Goal: Information Seeking & Learning: Compare options

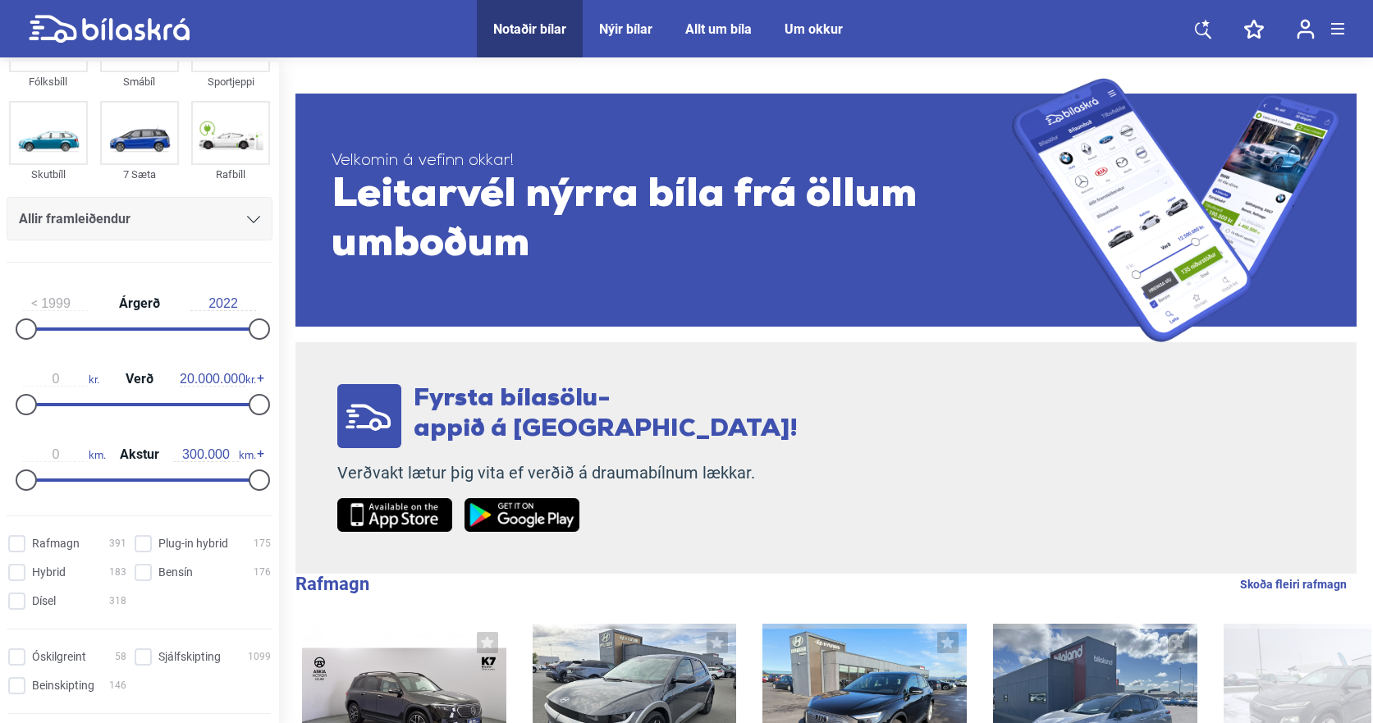
scroll to position [328, 0]
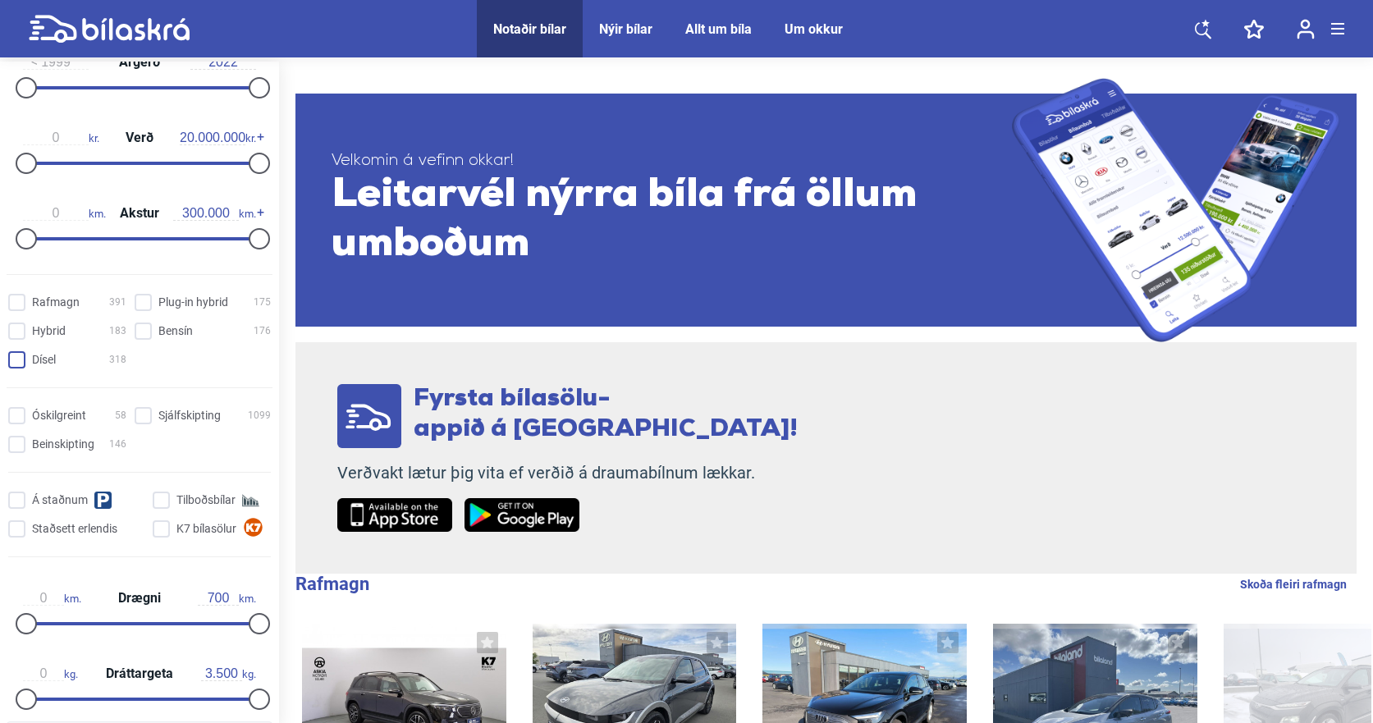
click at [16, 358] on input "Dísel 318" at bounding box center [70, 360] width 118 height 17
checkbox input "true"
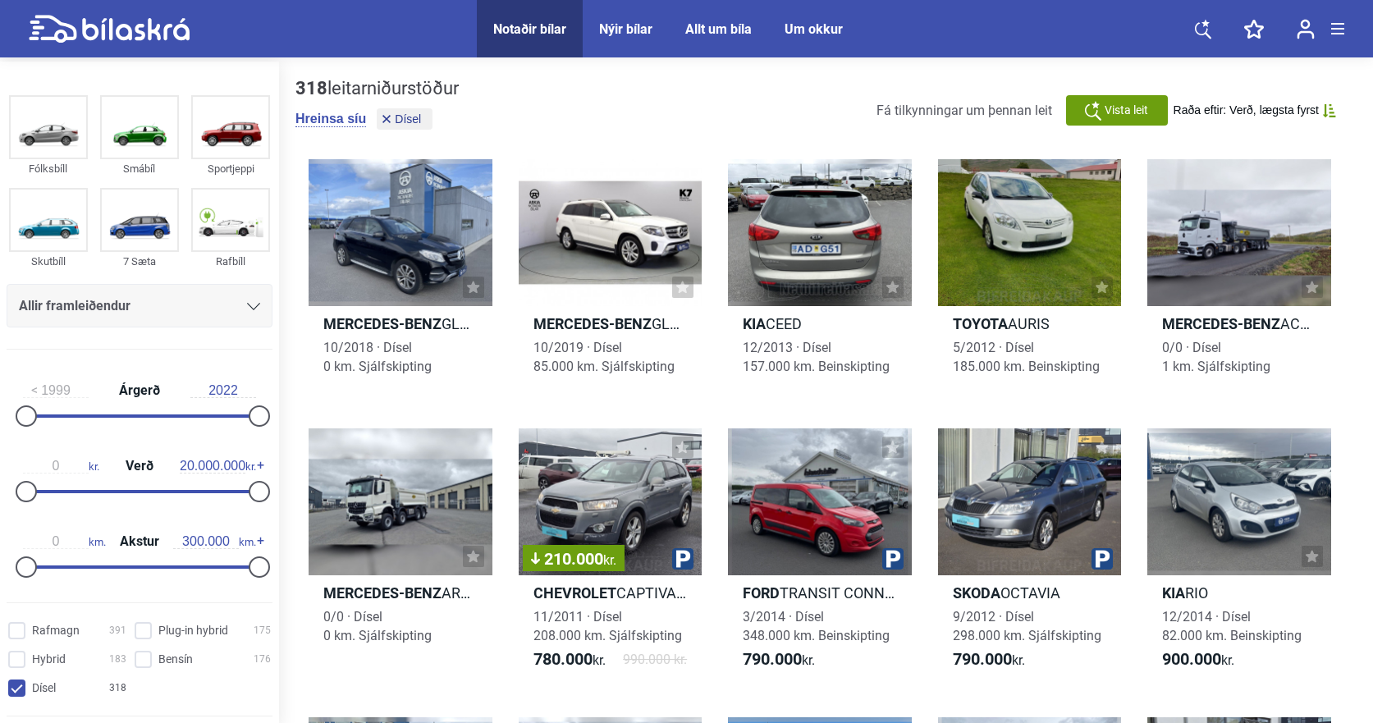
click at [247, 302] on div at bounding box center [253, 305] width 13 height 13
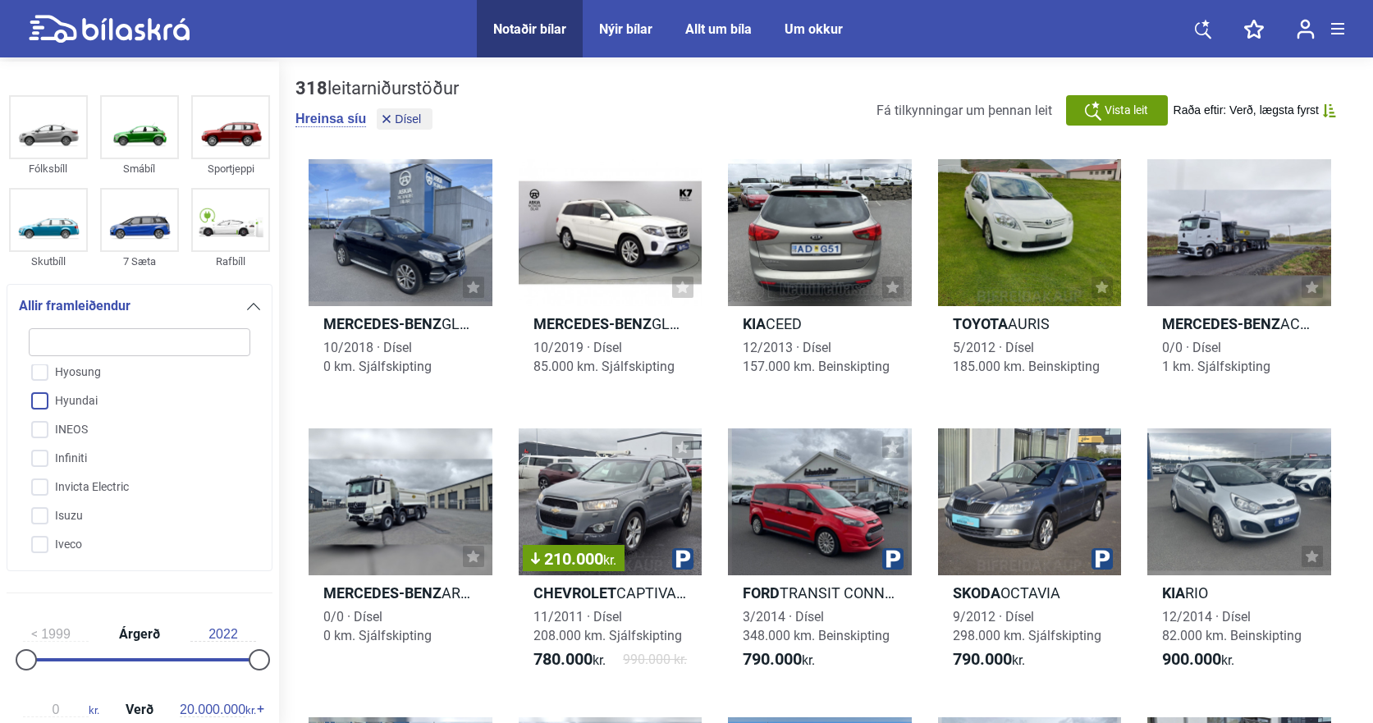
scroll to position [1527, 0]
click at [66, 482] on input "Isuzu" at bounding box center [128, 489] width 223 height 29
checkbox input "true"
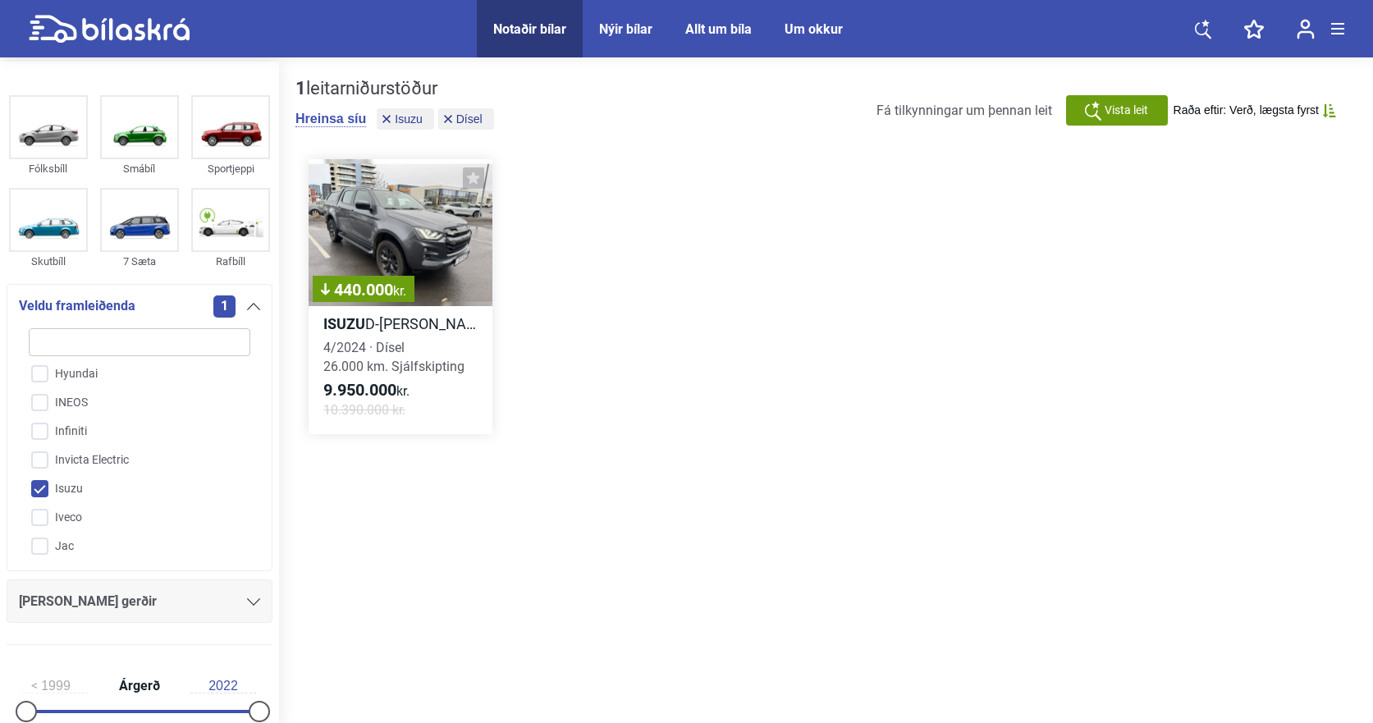
click at [391, 322] on h2 "Isuzu D-[PERSON_NAME]" at bounding box center [400, 323] width 184 height 19
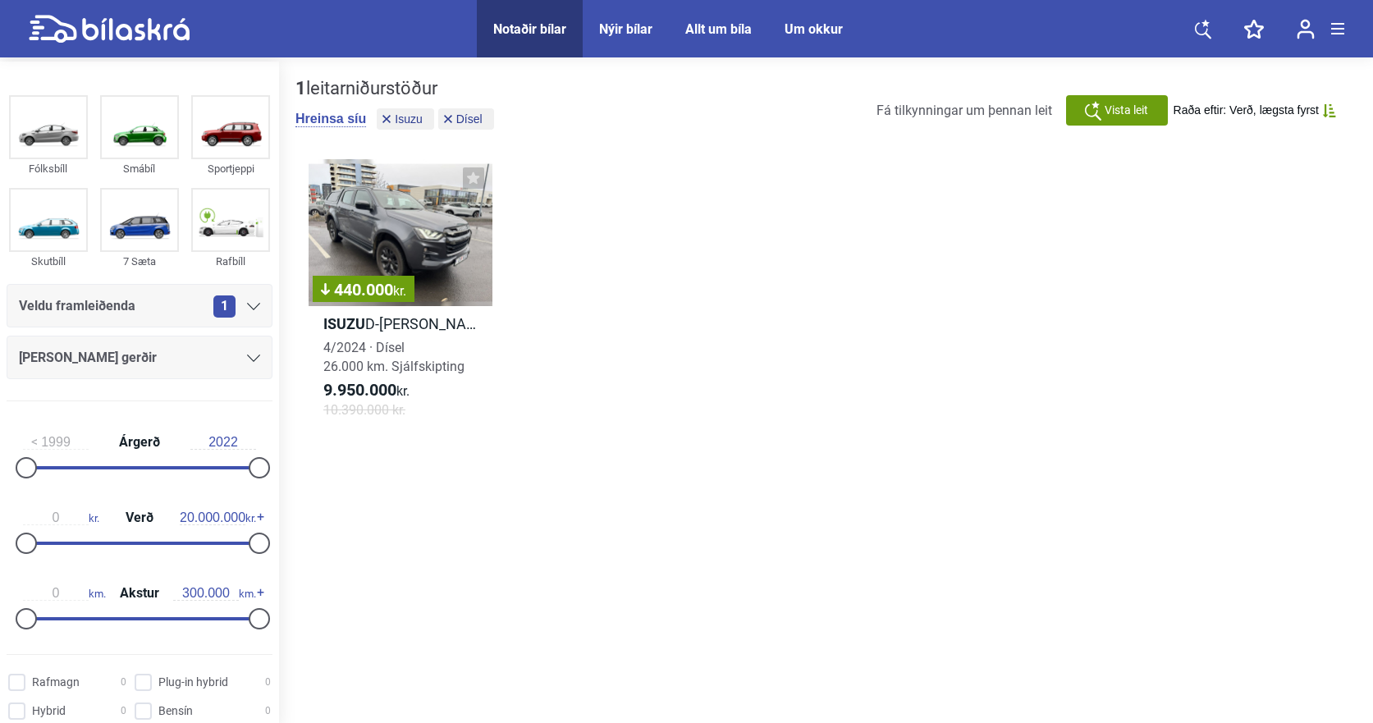
click at [247, 299] on div "1" at bounding box center [236, 306] width 47 height 22
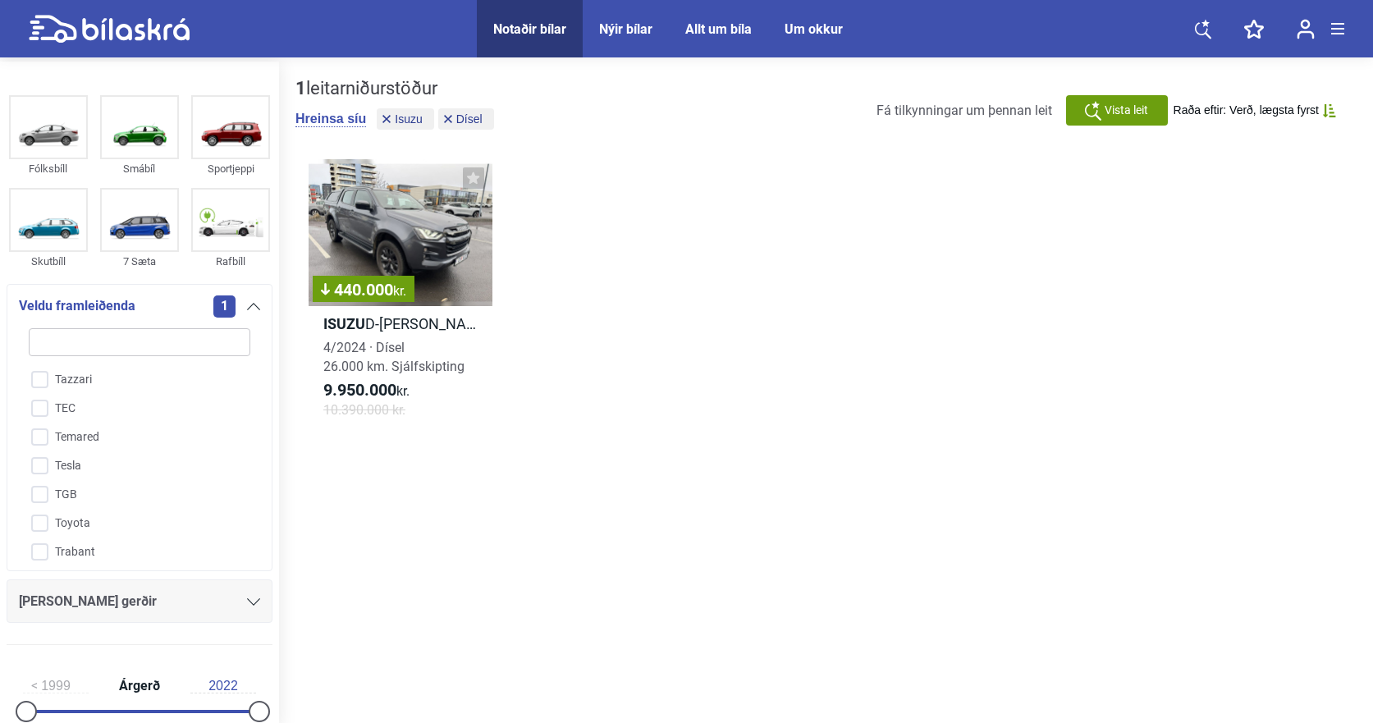
scroll to position [3906, 0]
click at [81, 427] on input "Toyota" at bounding box center [128, 441] width 223 height 29
checkbox input "true"
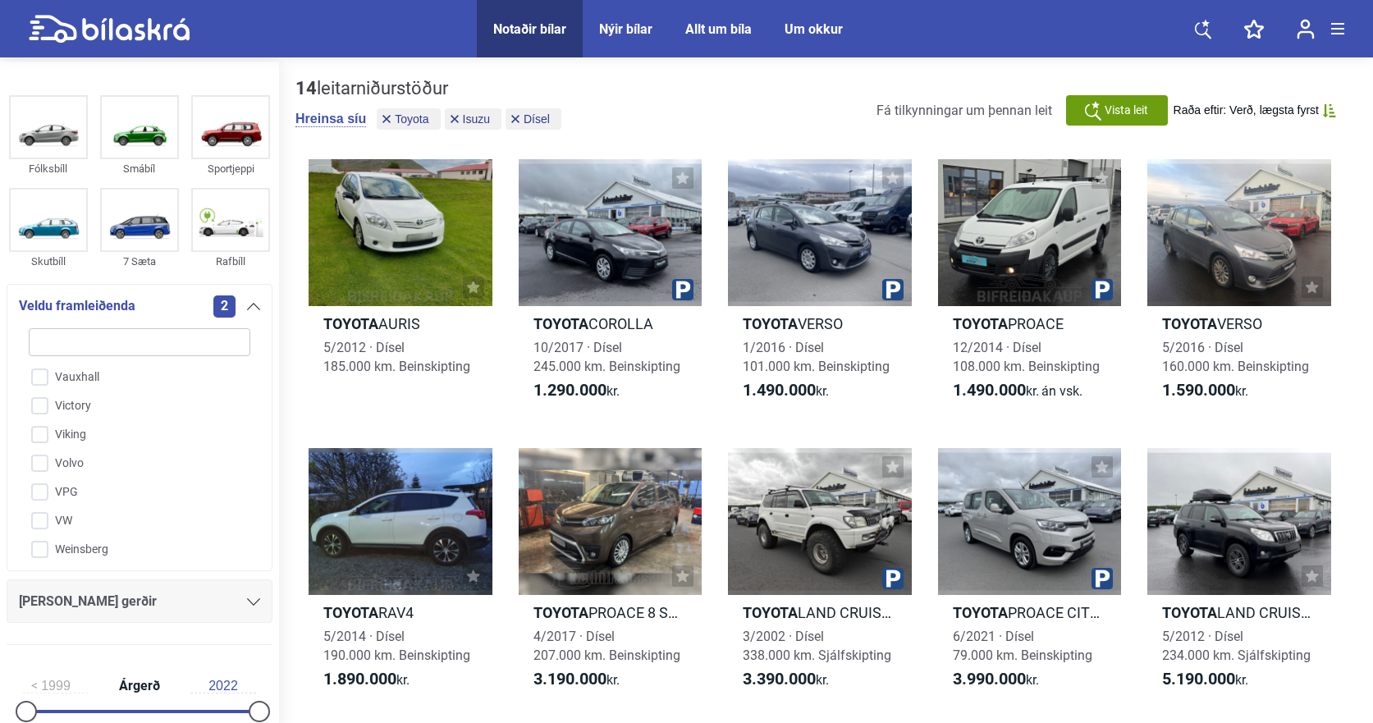
scroll to position [4091, 0]
click at [130, 530] on input "VW" at bounding box center [128, 544] width 223 height 29
checkbox input "true"
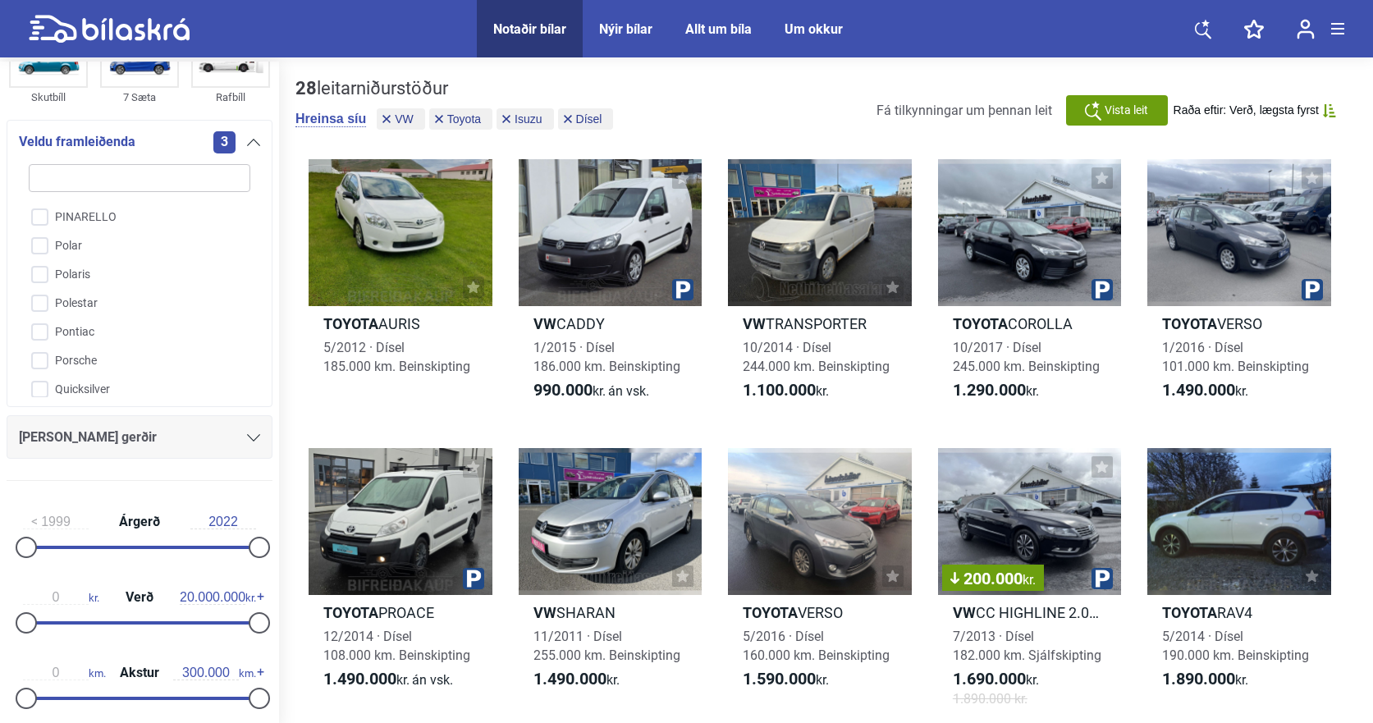
scroll to position [3106, 0]
click at [80, 317] on input "Pontiac" at bounding box center [128, 331] width 223 height 29
checkbox input "true"
click at [81, 361] on input "Nissan" at bounding box center [128, 375] width 223 height 29
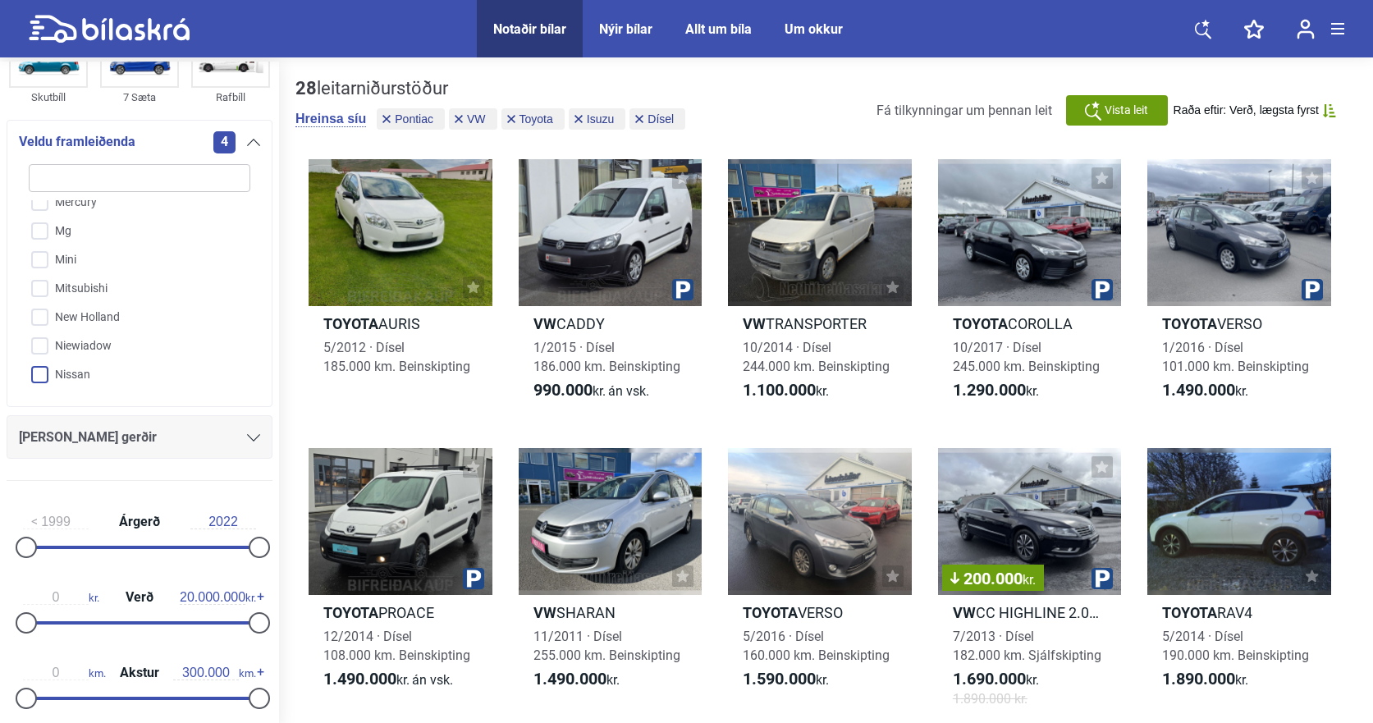
checkbox input "true"
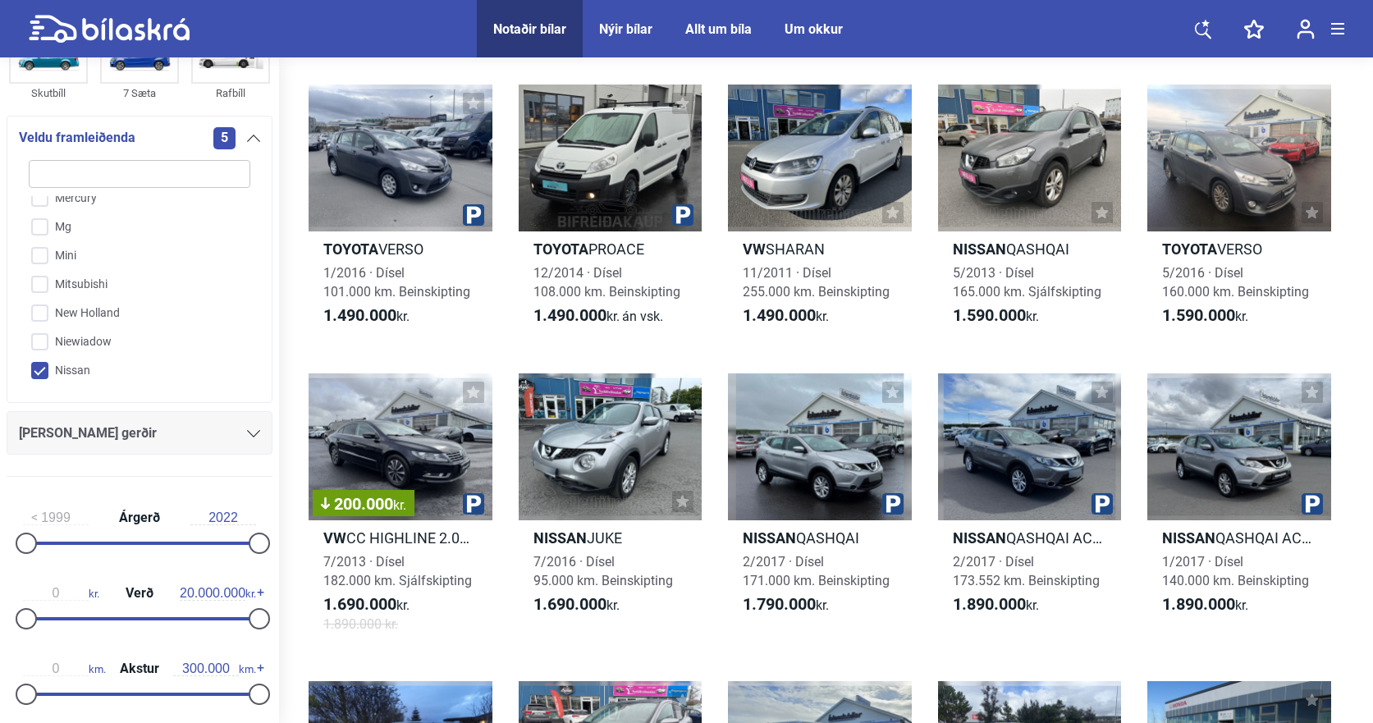
scroll to position [738, 0]
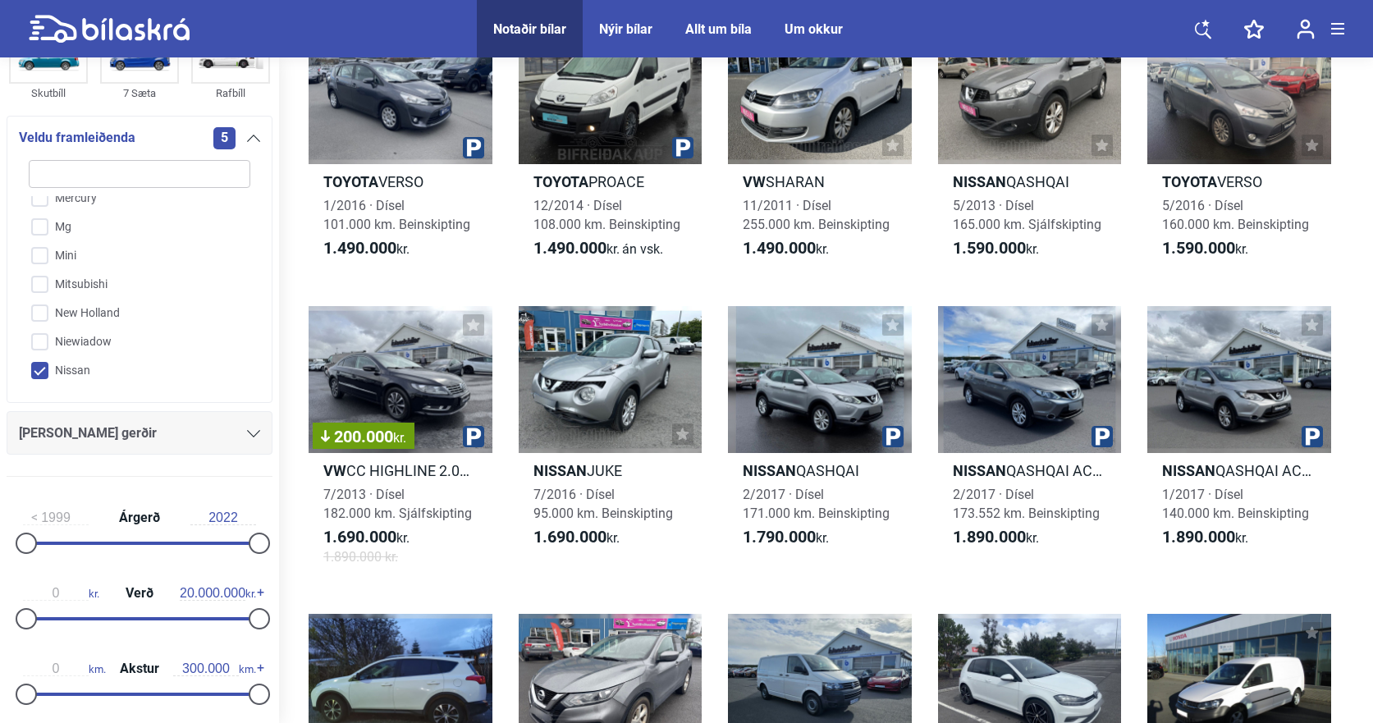
click at [249, 428] on div at bounding box center [253, 433] width 13 height 13
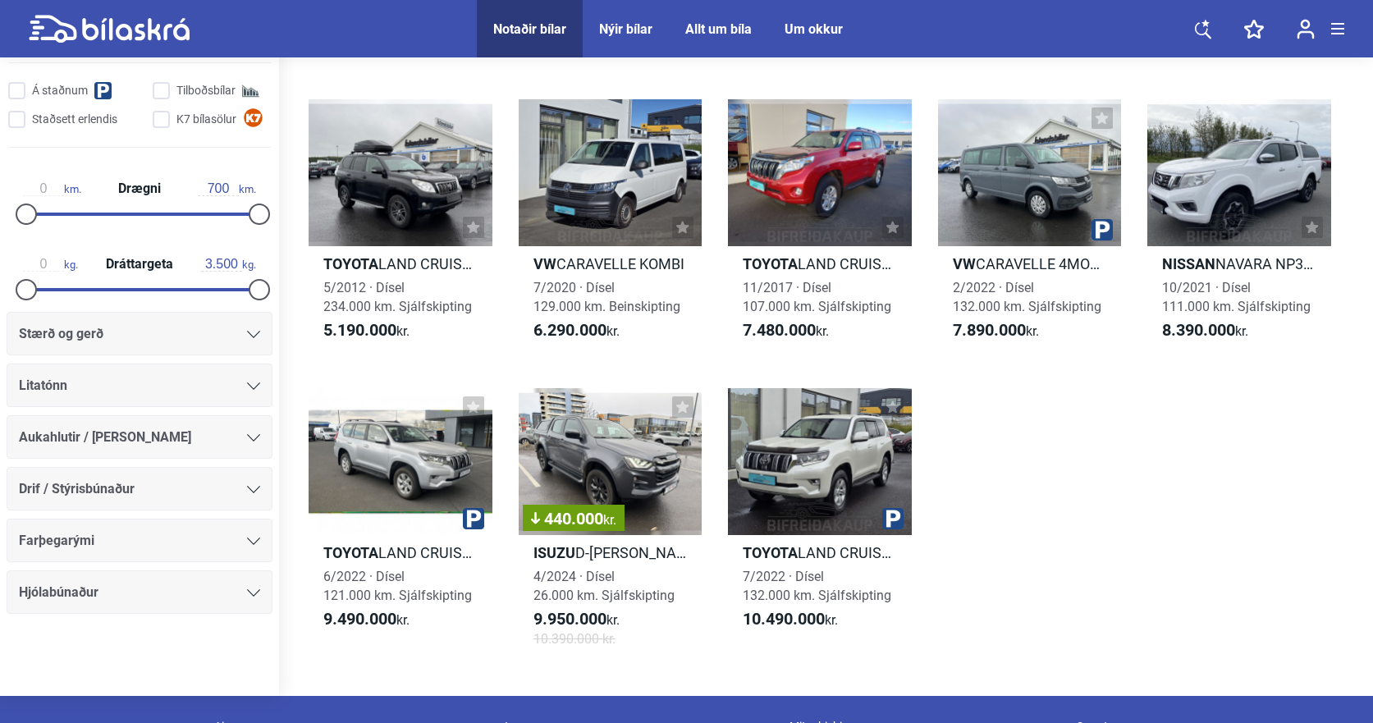
scroll to position [2789, 0]
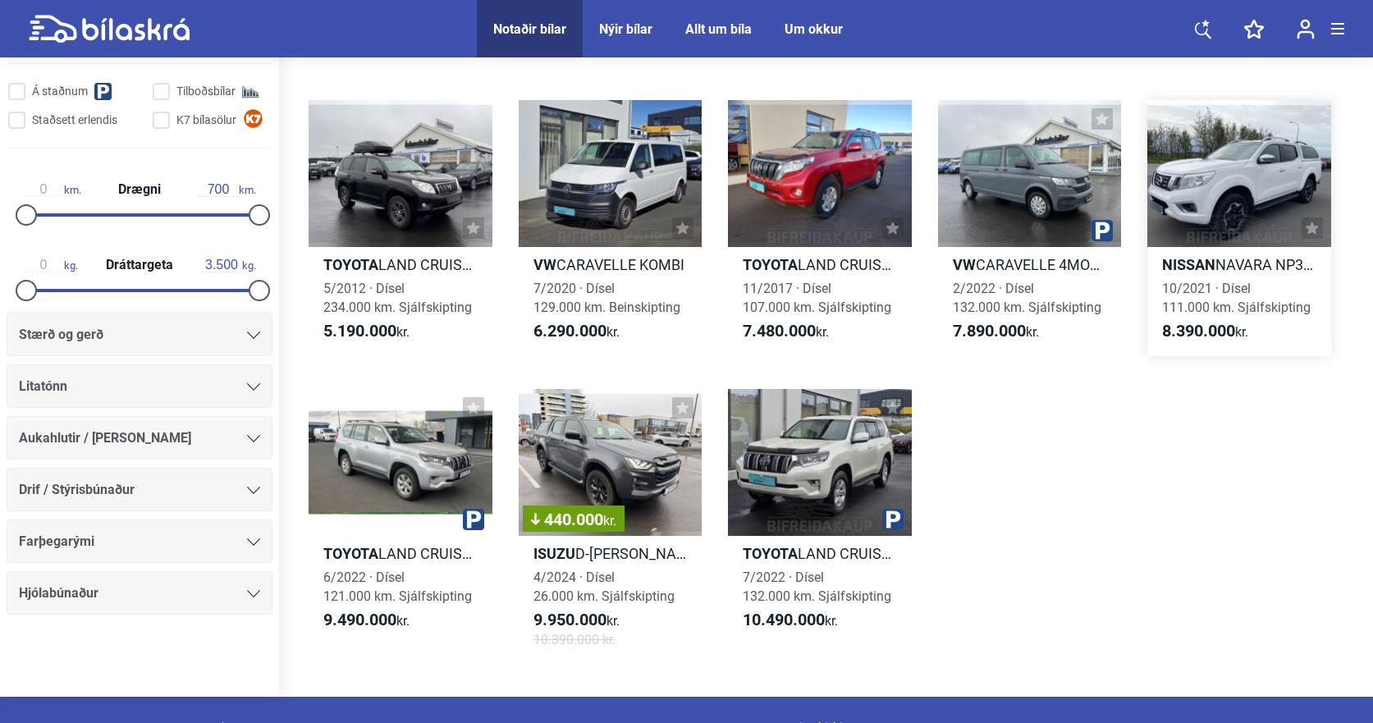
click at [1243, 171] on div at bounding box center [1239, 173] width 184 height 147
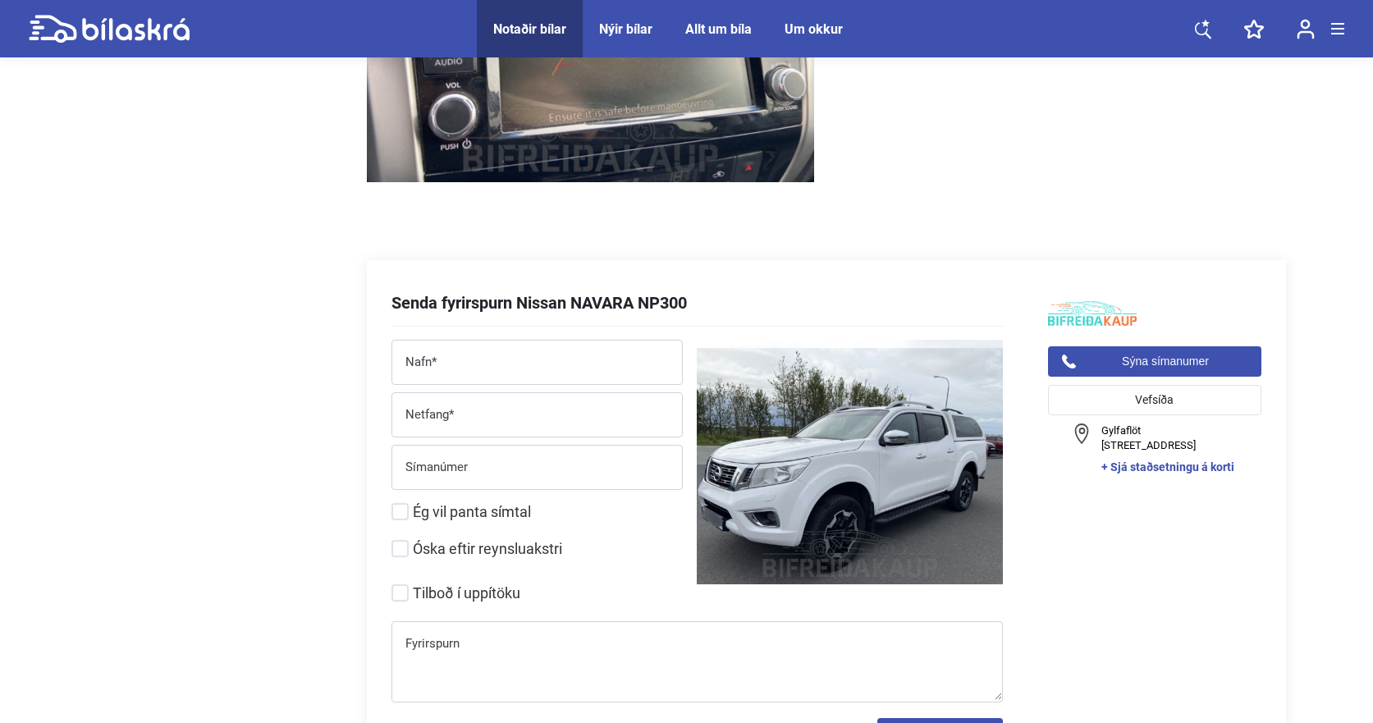
scroll to position [4158, 0]
